Goal: Book appointment/travel/reservation

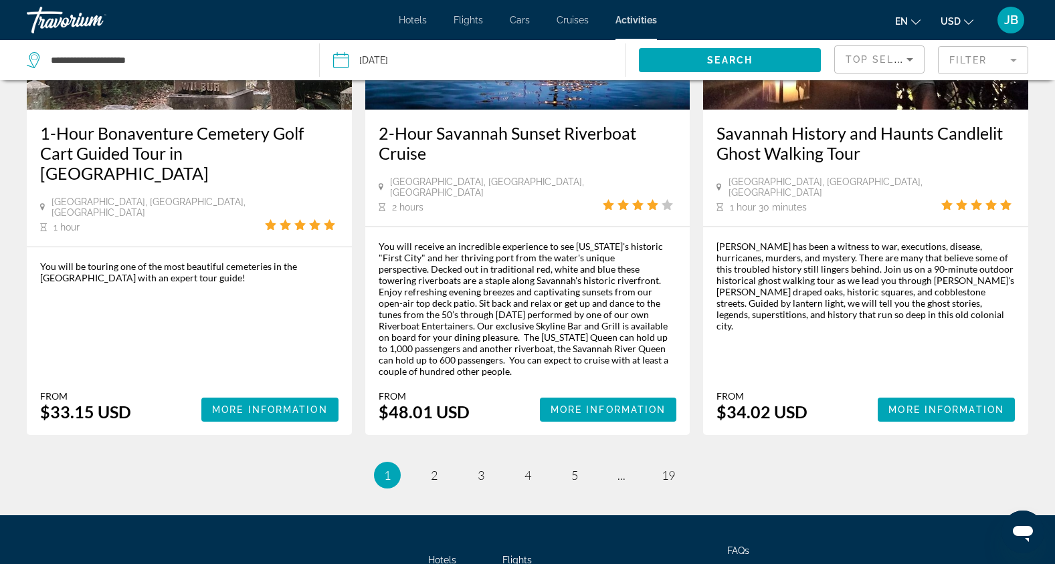
scroll to position [2043, 0]
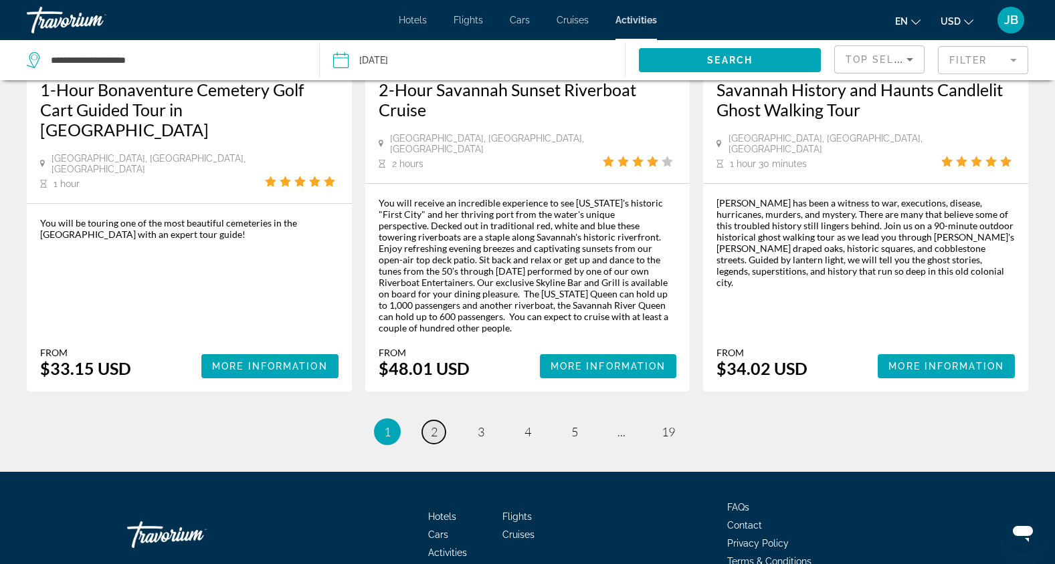
click at [434, 425] on span "2" at bounding box center [434, 432] width 7 height 15
